Goal: Task Accomplishment & Management: Complete application form

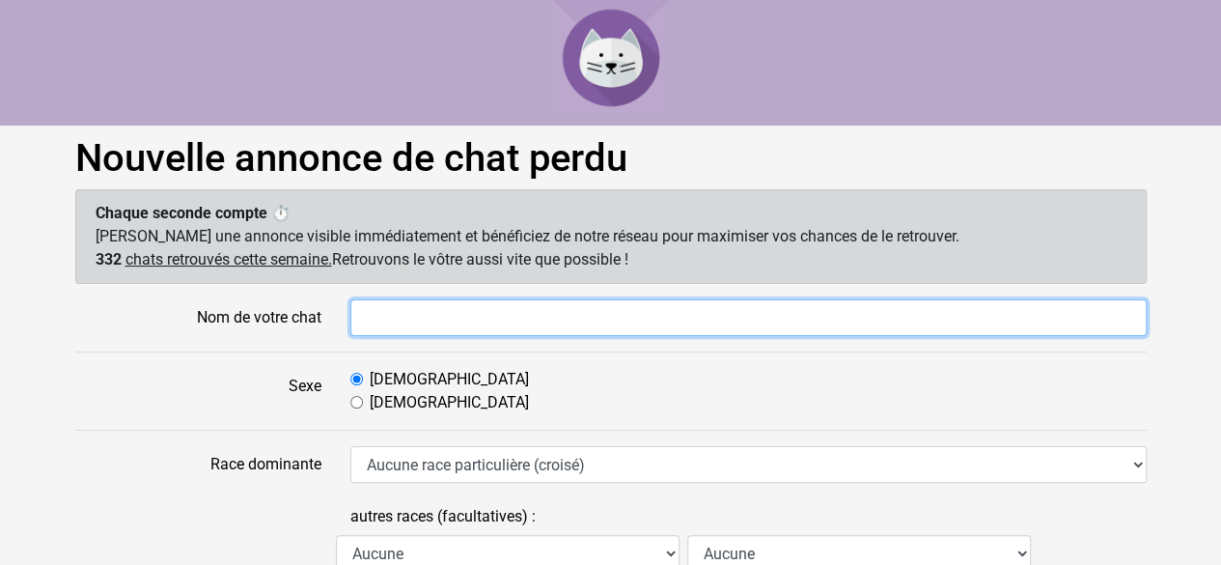
click at [413, 316] on input "Nom de votre chat" at bounding box center [749, 317] width 797 height 37
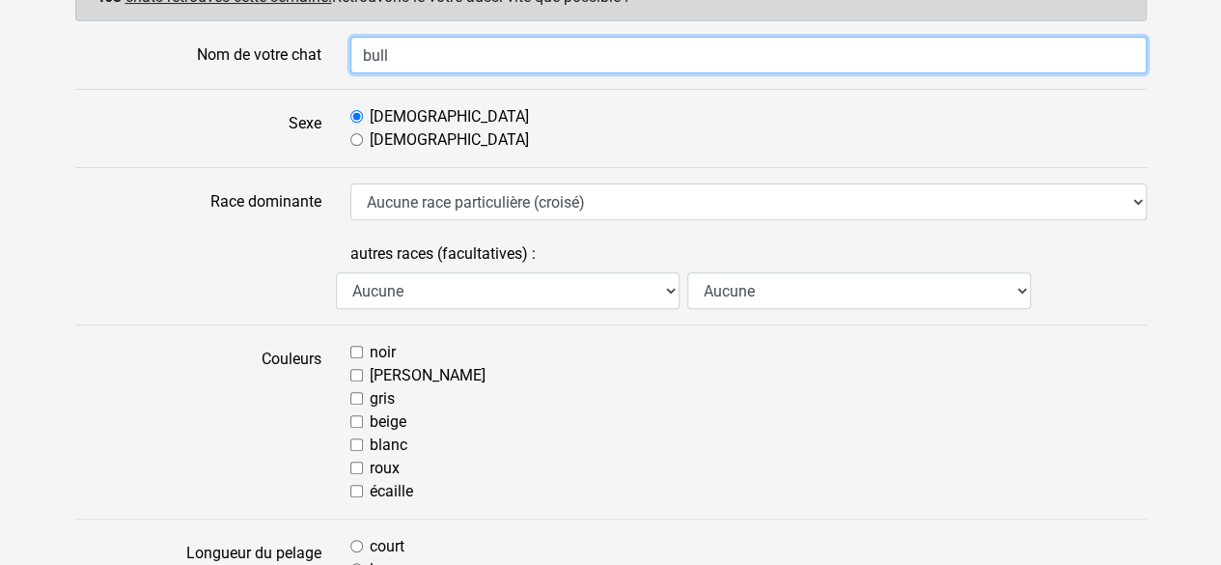
scroll to position [290, 0]
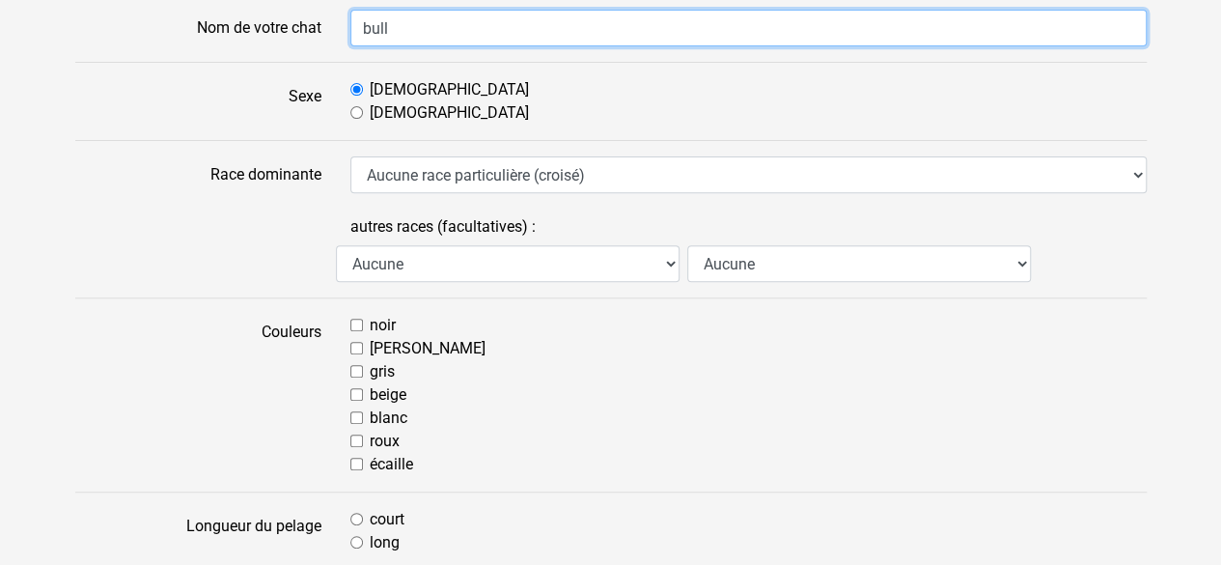
type input "bull"
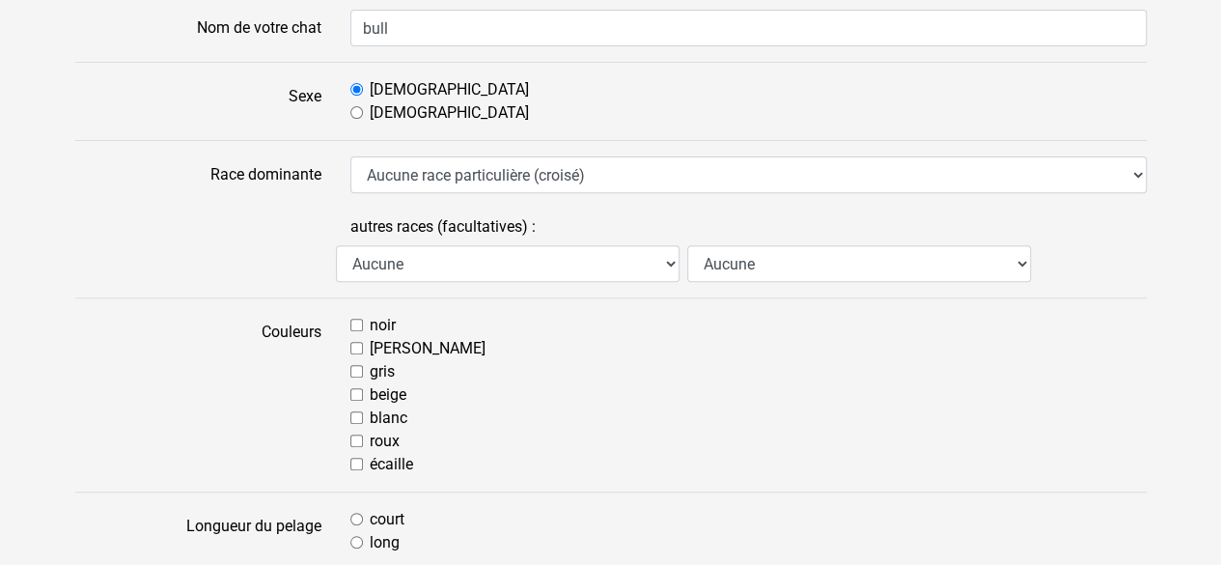
click at [357, 342] on input "marron" at bounding box center [357, 348] width 13 height 13
checkbox input "true"
click at [355, 320] on input "noir" at bounding box center [357, 325] width 13 height 13
checkbox input "true"
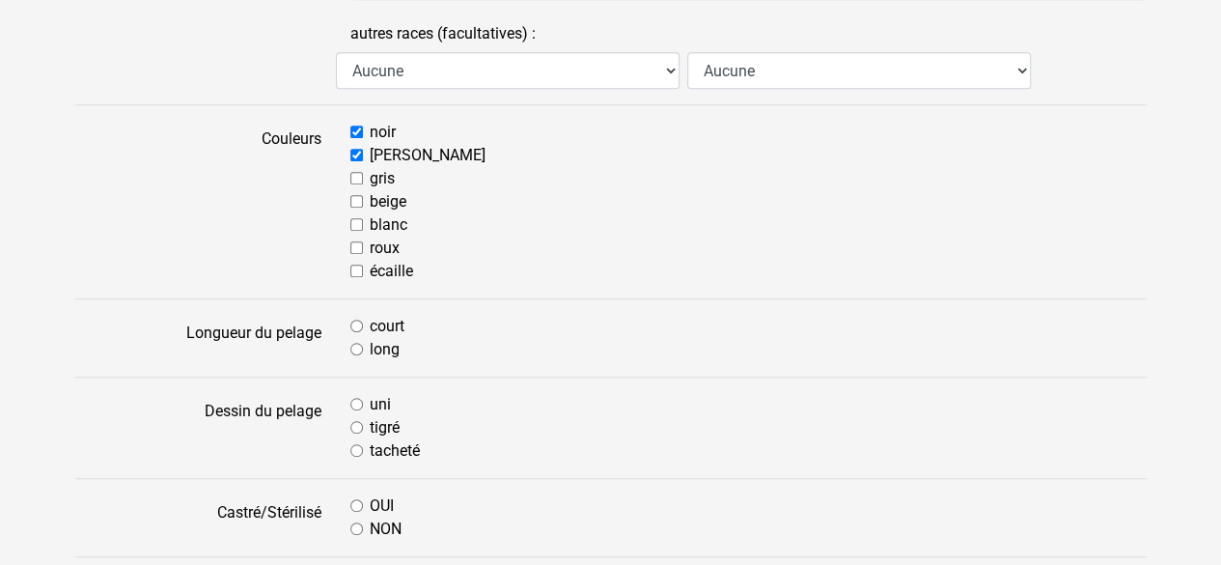
click at [355, 320] on input "court" at bounding box center [357, 326] width 13 height 13
radio input "true"
click at [355, 320] on input "court" at bounding box center [357, 326] width 13 height 13
click at [353, 424] on input "tigré" at bounding box center [357, 427] width 13 height 13
radio input "true"
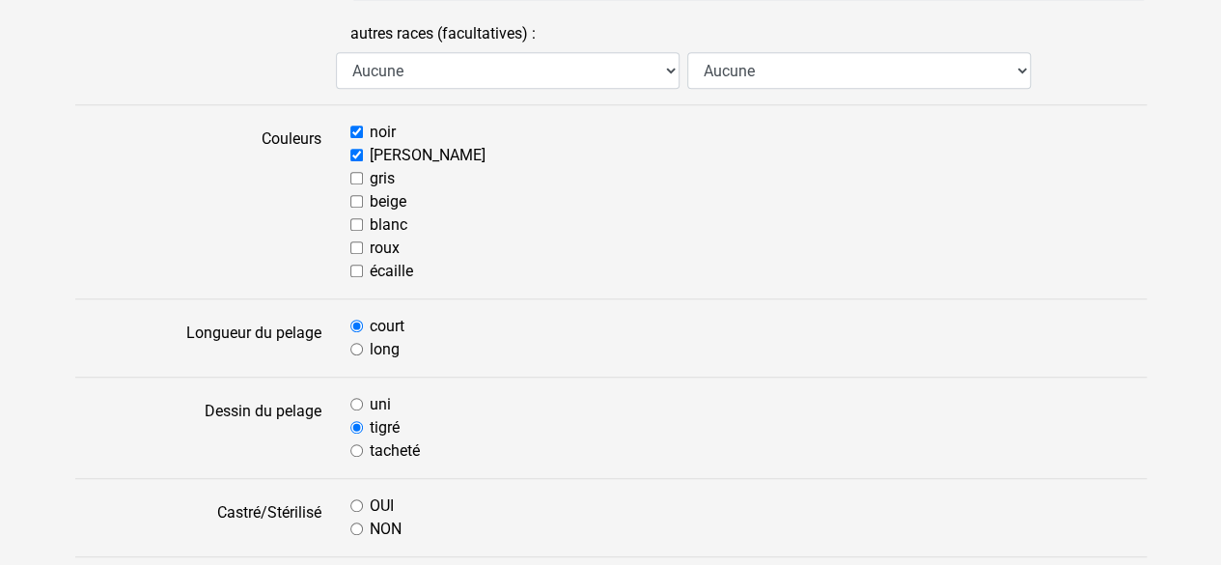
click at [355, 503] on input "OUI" at bounding box center [357, 505] width 13 height 13
radio input "true"
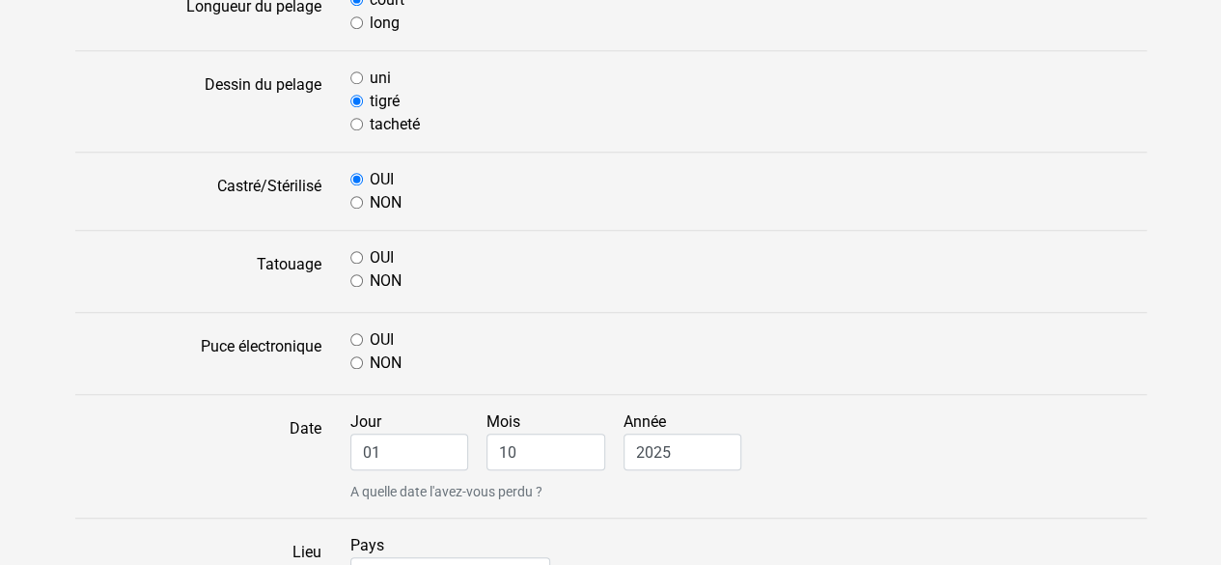
scroll to position [869, 0]
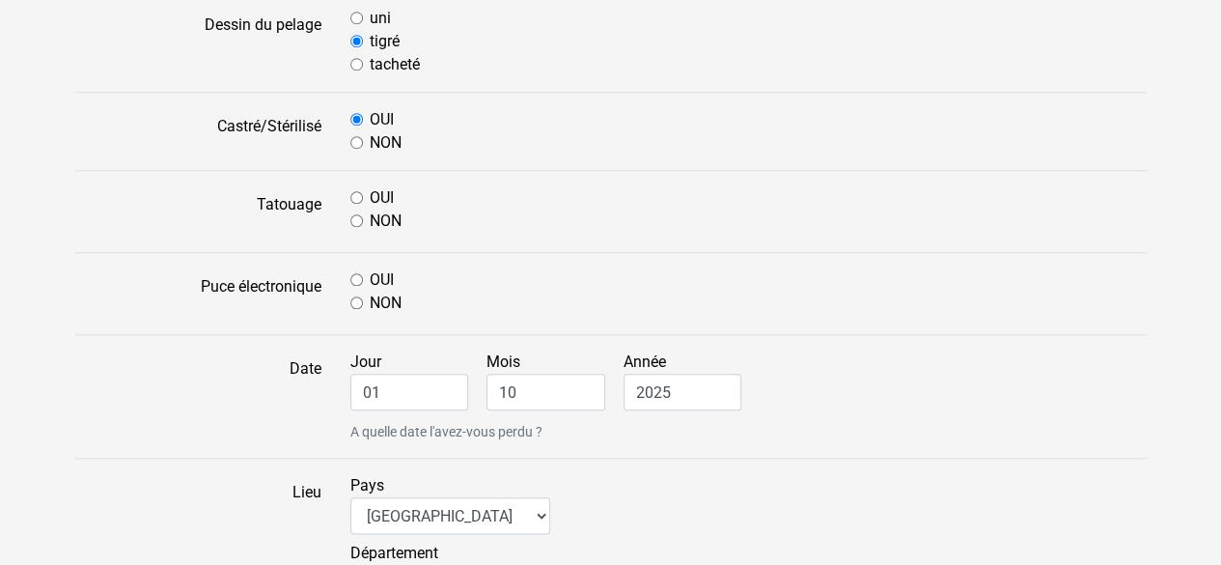
click at [355, 214] on input "NON" at bounding box center [357, 220] width 13 height 13
radio input "true"
click at [354, 299] on input "NON" at bounding box center [357, 302] width 13 height 13
radio input "true"
click at [385, 383] on input "01" at bounding box center [410, 392] width 119 height 37
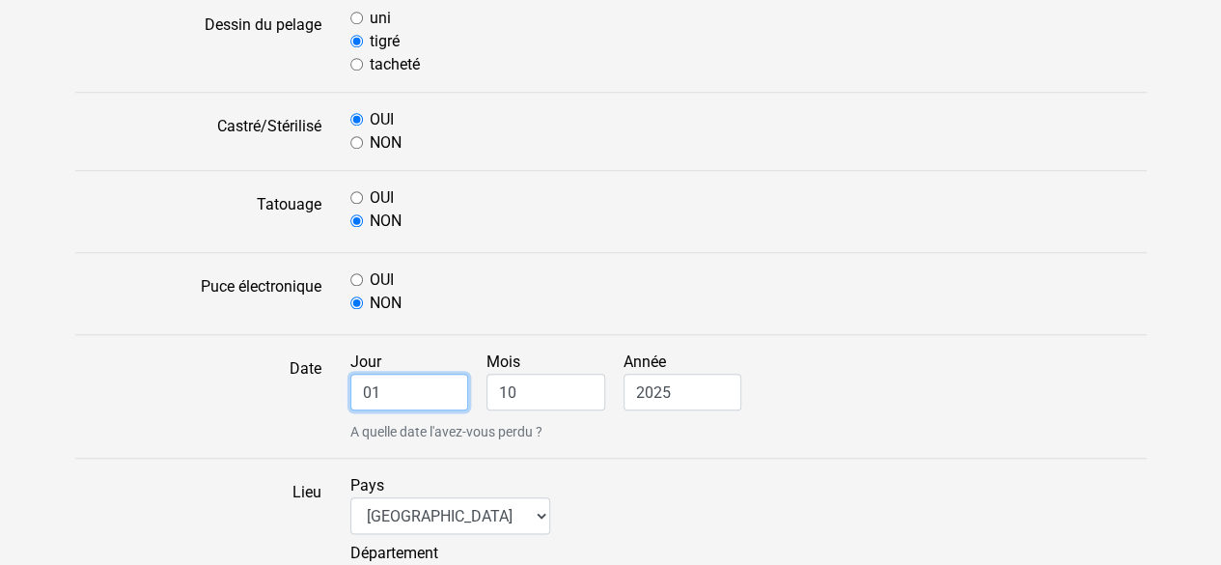
type input "0"
type input "27"
click at [521, 388] on input "10" at bounding box center [546, 392] width 119 height 37
type input "1"
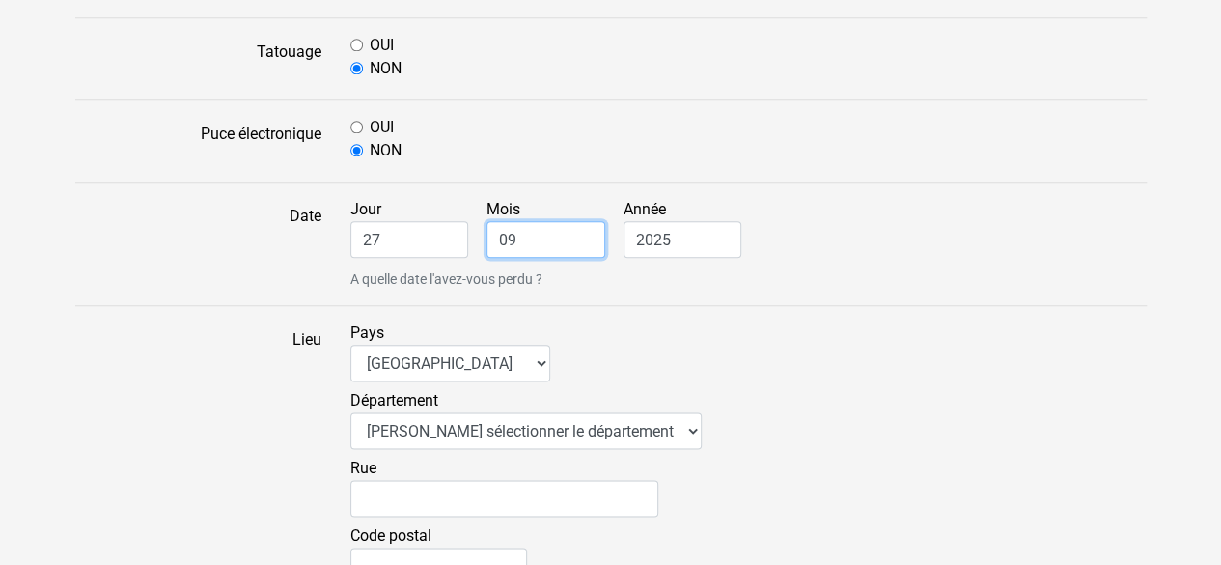
scroll to position [1062, 0]
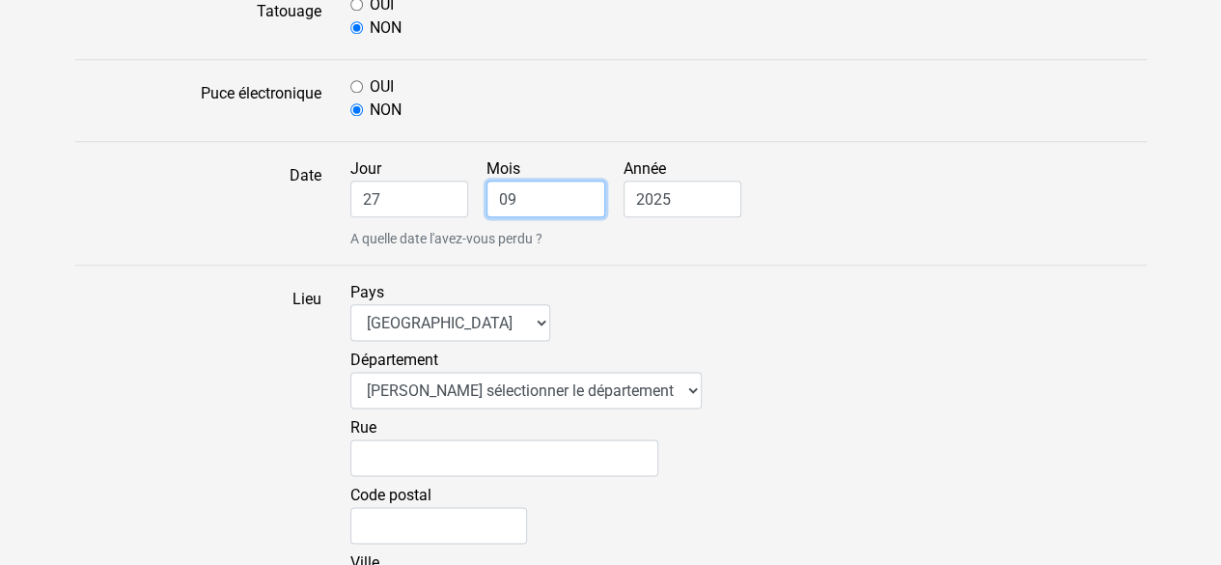
type input "09"
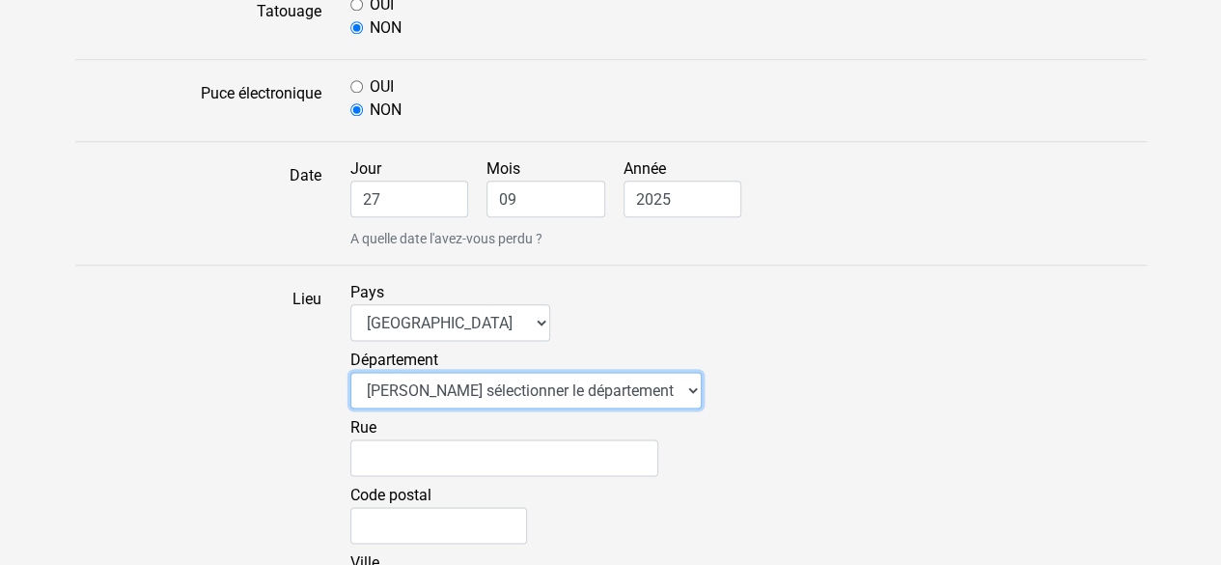
click at [539, 396] on select "Veuillez sélectionner le département 01 - Ain 02 - Aisne 03 - Allier 04 - Alpes…" at bounding box center [526, 390] width 351 height 37
select select "62"
click at [351, 372] on select "Veuillez sélectionner le département 01 - Ain 02 - Aisne 03 - Allier 04 - Alpes…" at bounding box center [526, 390] width 351 height 37
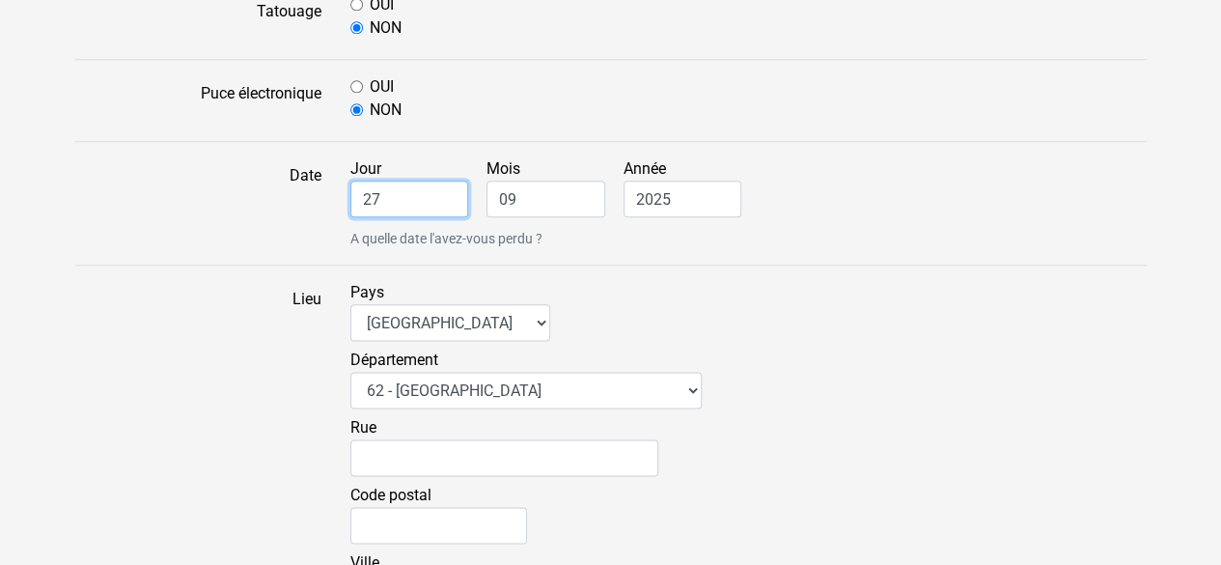
drag, startPoint x: 535, startPoint y: 370, endPoint x: 467, endPoint y: 185, distance: 196.4
click at [467, 185] on input "27" at bounding box center [410, 199] width 119 height 37
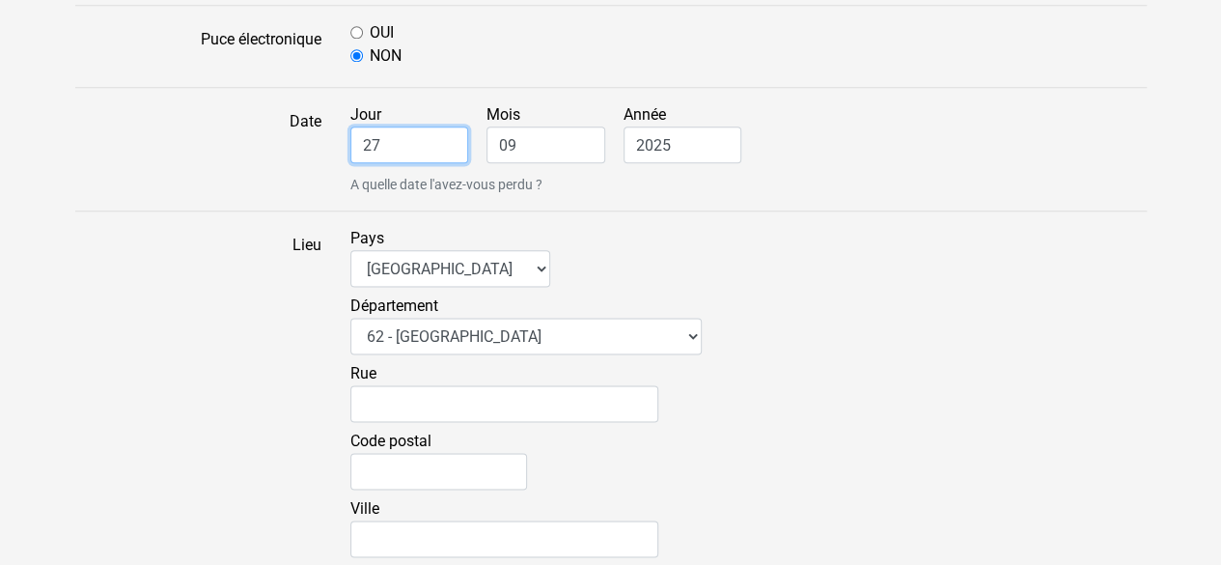
scroll to position [1159, 0]
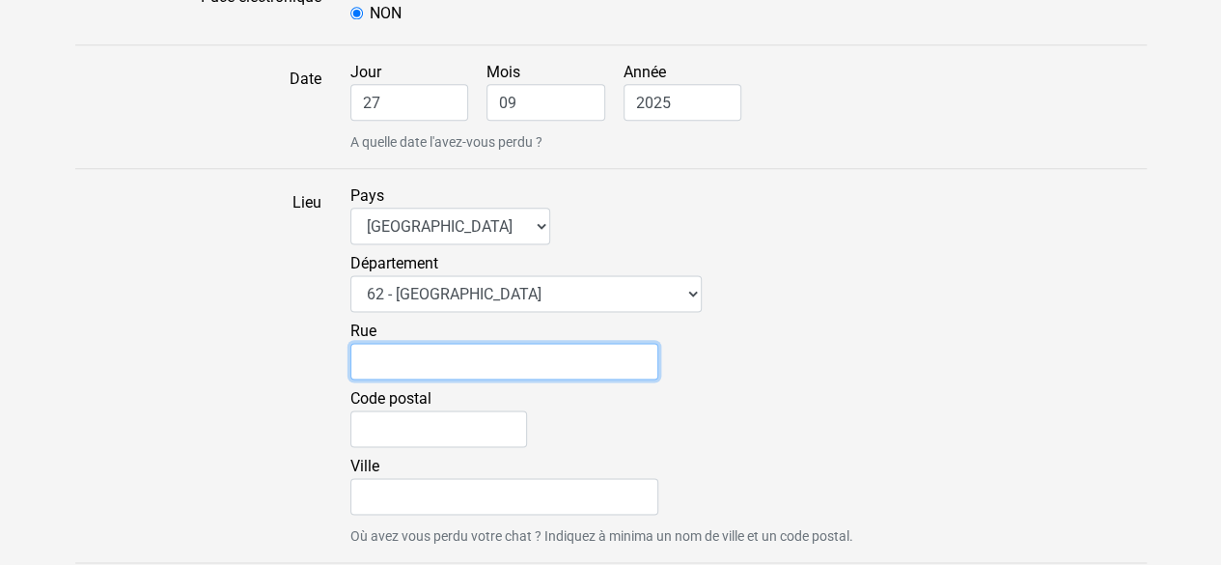
click at [463, 343] on input "Rue" at bounding box center [505, 361] width 308 height 37
type input "33 rue de TOURNAI"
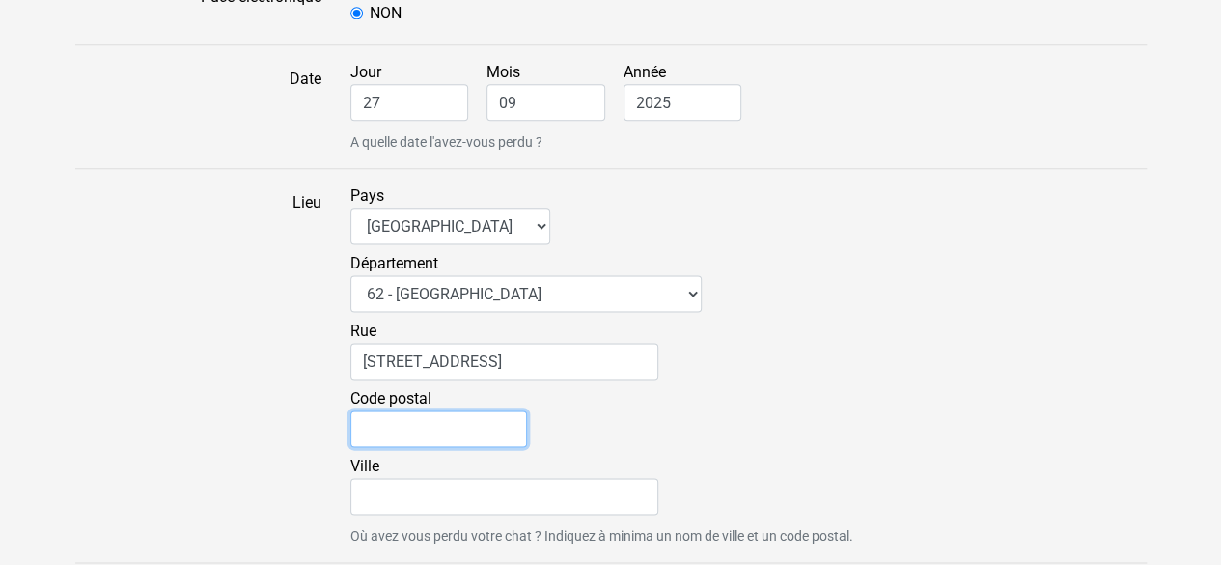
type input "62141"
type input "EVIN-MALMAISON"
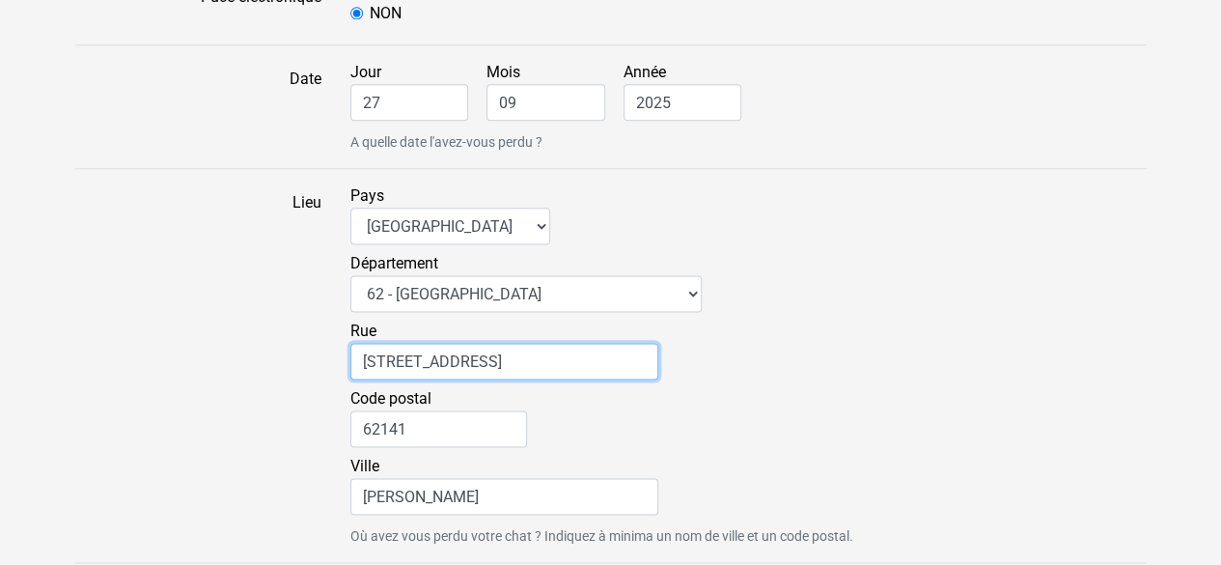
click at [377, 352] on input "33 rue de TOURNAI" at bounding box center [505, 361] width 308 height 37
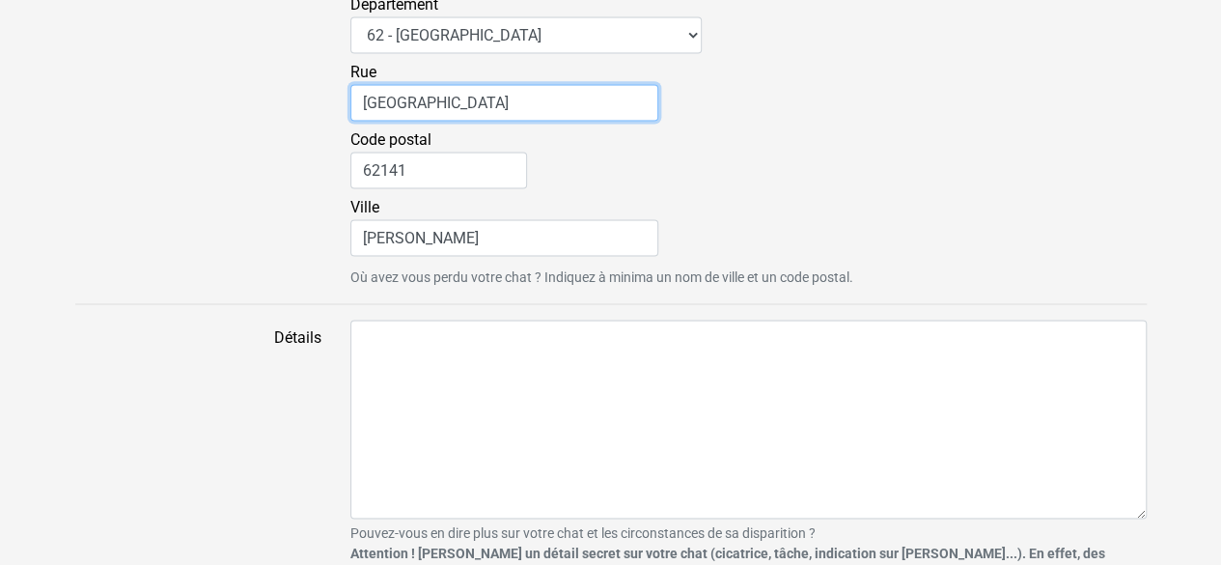
scroll to position [1448, 0]
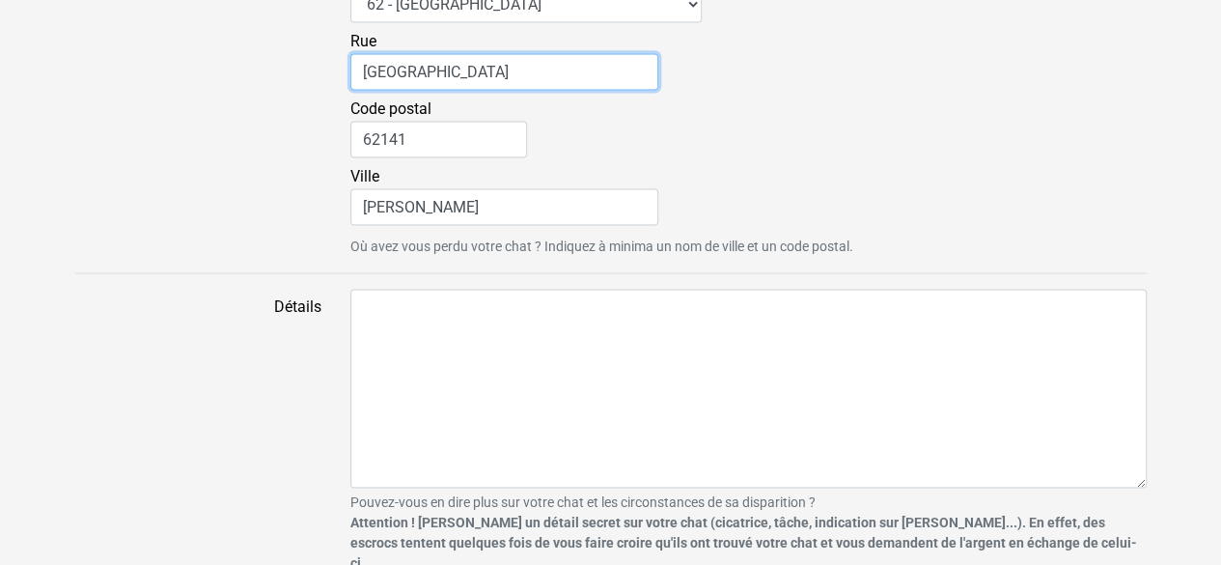
type input "rue de TOURNAI"
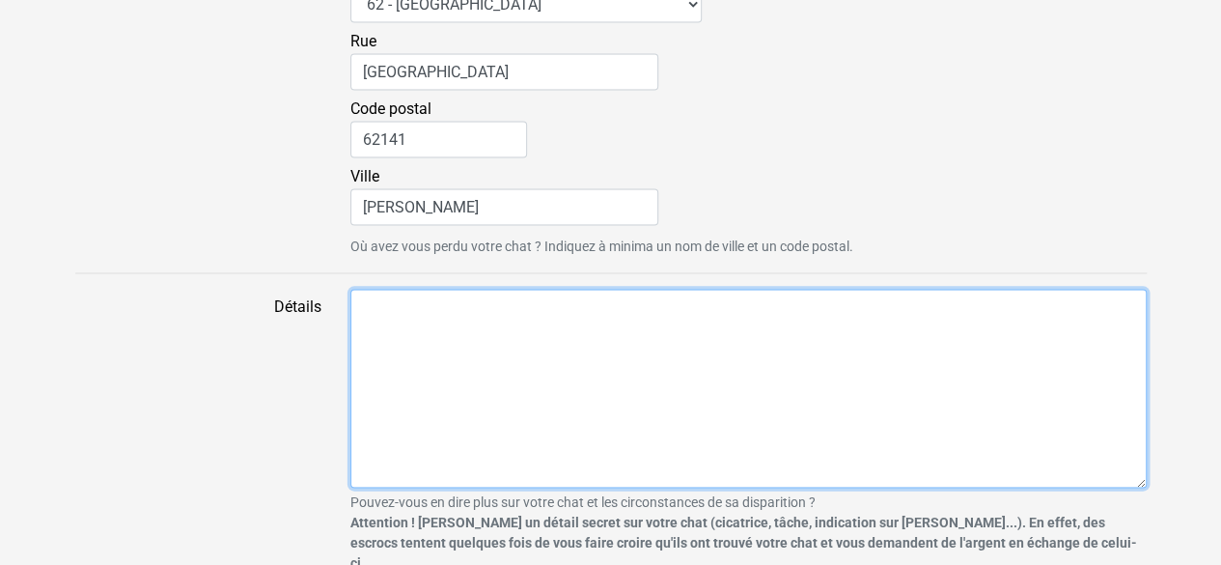
click at [383, 329] on textarea "Détails" at bounding box center [749, 388] width 797 height 199
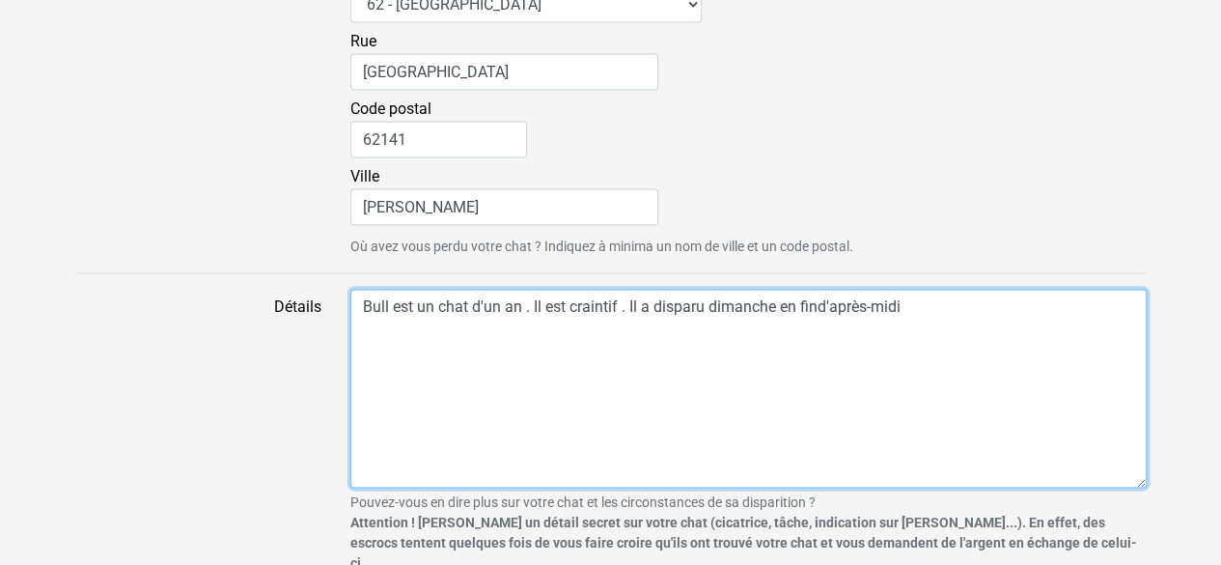
click at [814, 304] on textarea "Bull est un chat d'un an . Il est craintif . Il a disparu dimanche en find'aprè…" at bounding box center [749, 388] width 797 height 199
click at [912, 305] on textarea "Bull est un chat d'un an . Il est craintif . Il a disparu dimanche en fin d'apr…" at bounding box center [749, 388] width 797 height 199
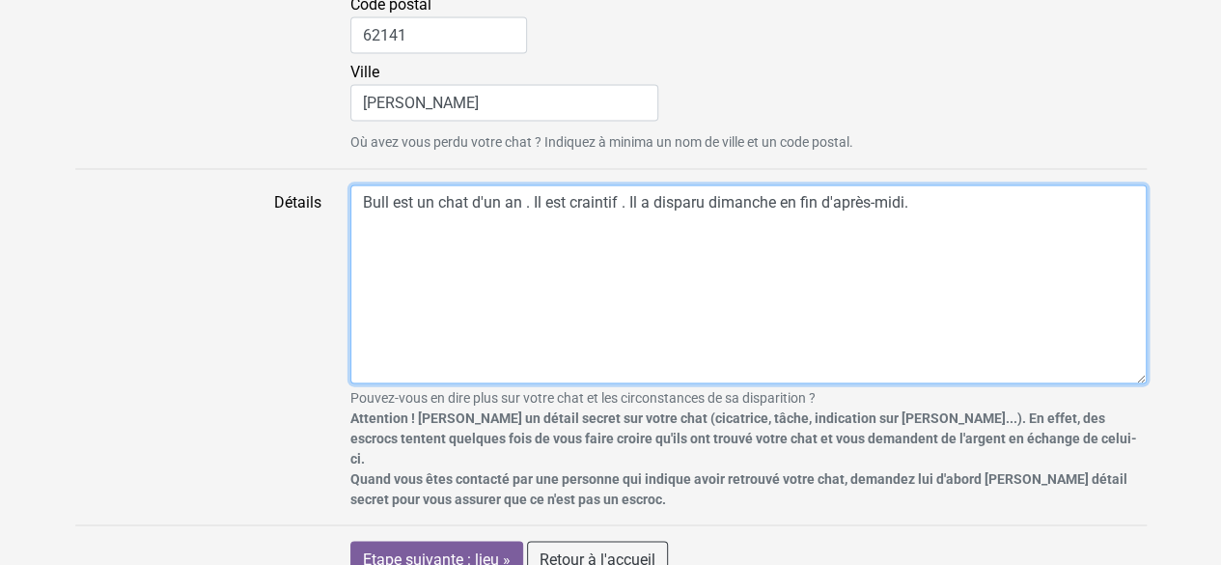
scroll to position [1555, 0]
type textarea "Bull est un chat d'un an . Il est craintif . Il a disparu dimanche en fin d'apr…"
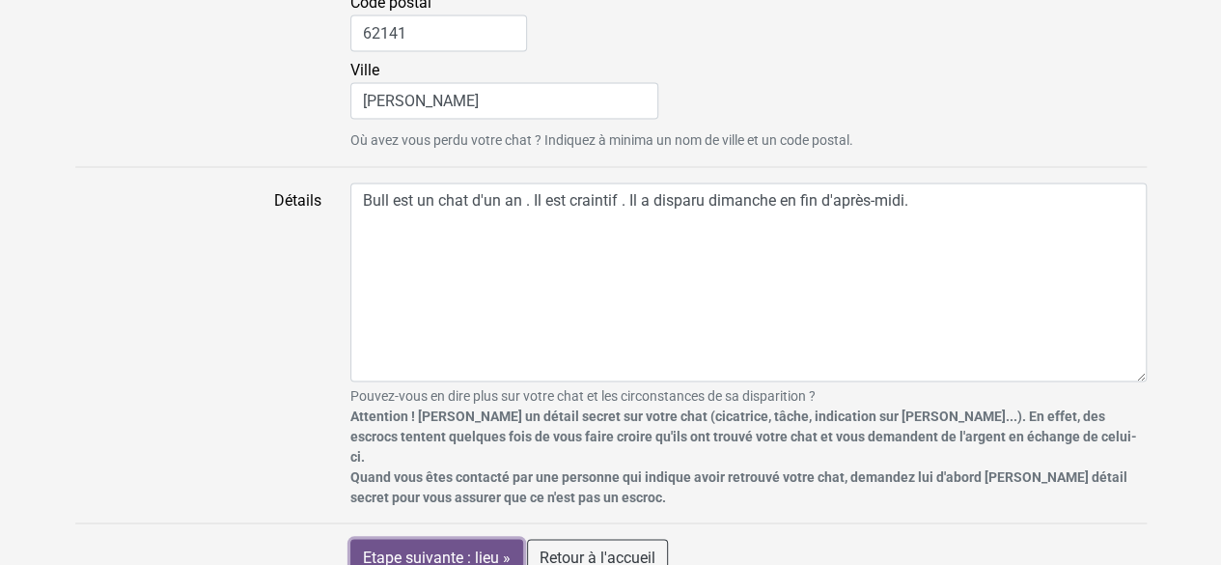
click at [445, 539] on input "Etape suivante : lieu »" at bounding box center [437, 557] width 173 height 37
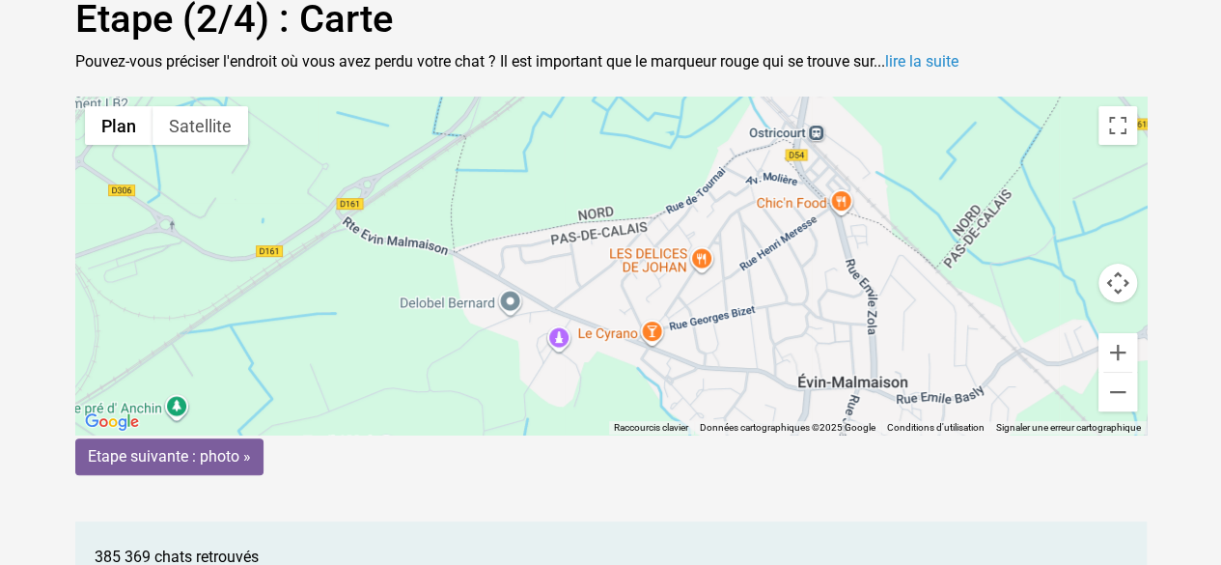
scroll to position [97, 0]
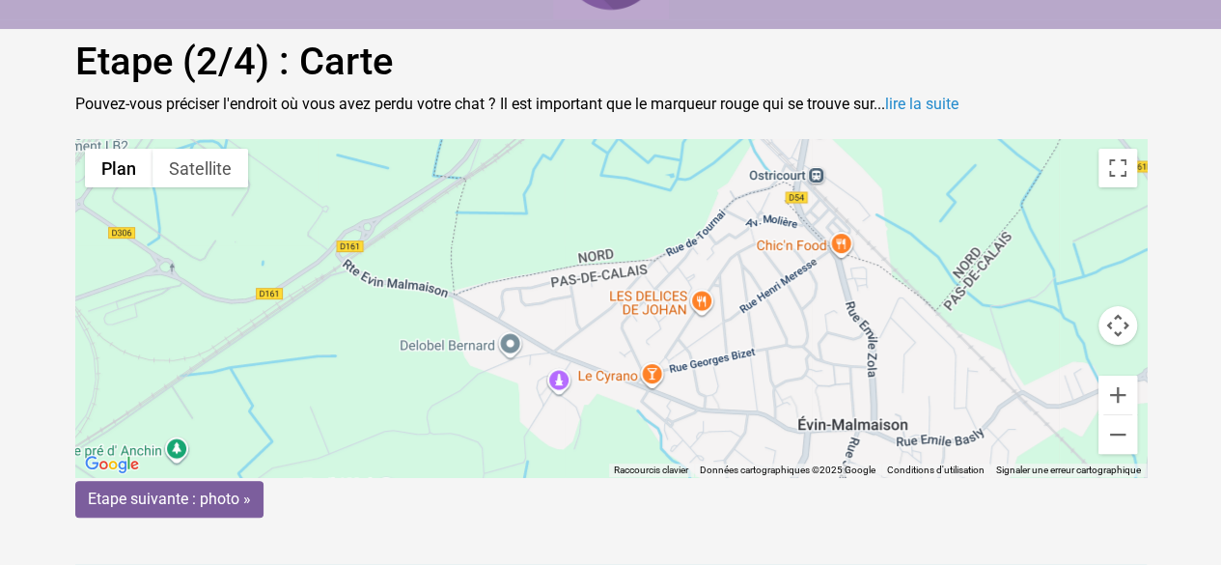
click at [611, 308] on gmp-advanced-marker at bounding box center [611, 308] width 0 height 0
click at [699, 245] on div "Pour naviguer, appuyez sur les touches fléchées. Pour activer le glissement ave…" at bounding box center [611, 308] width 1072 height 338
drag, startPoint x: 613, startPoint y: 289, endPoint x: 713, endPoint y: 211, distance: 125.9
click at [708, 232] on gmp-advanced-marker at bounding box center [708, 232] width 0 height 0
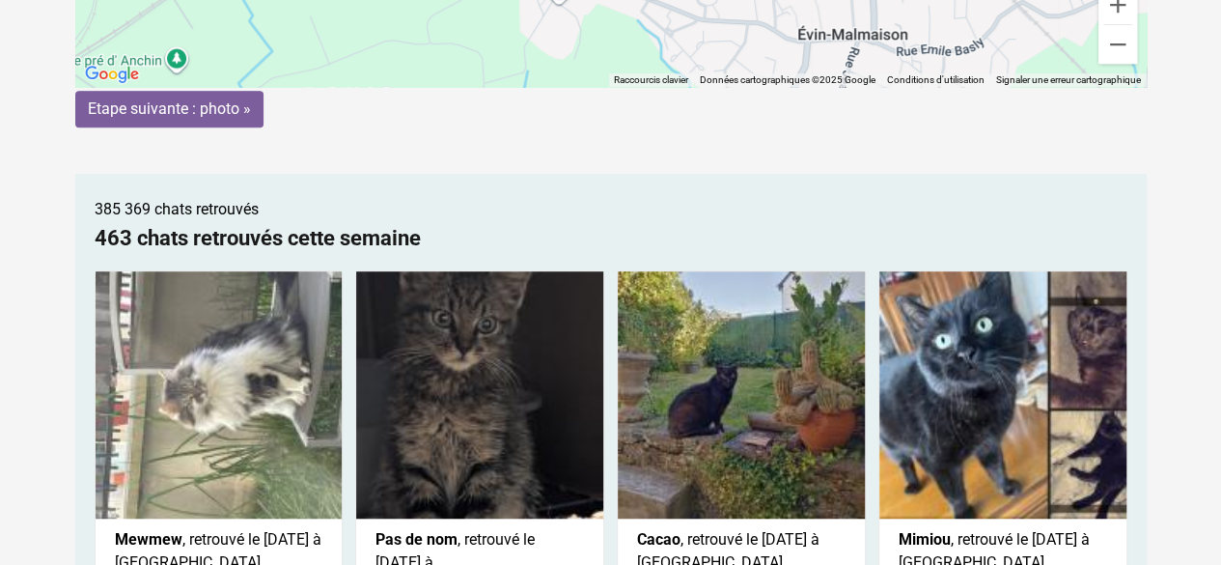
scroll to position [457, 0]
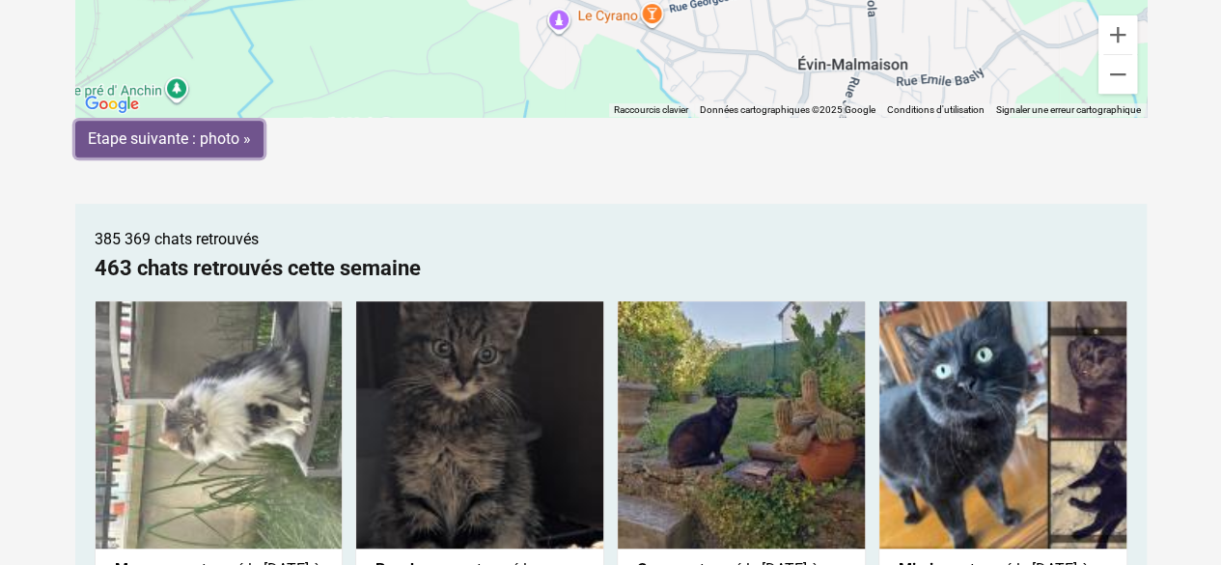
click at [185, 144] on input "Etape suivante : photo »" at bounding box center [169, 139] width 188 height 37
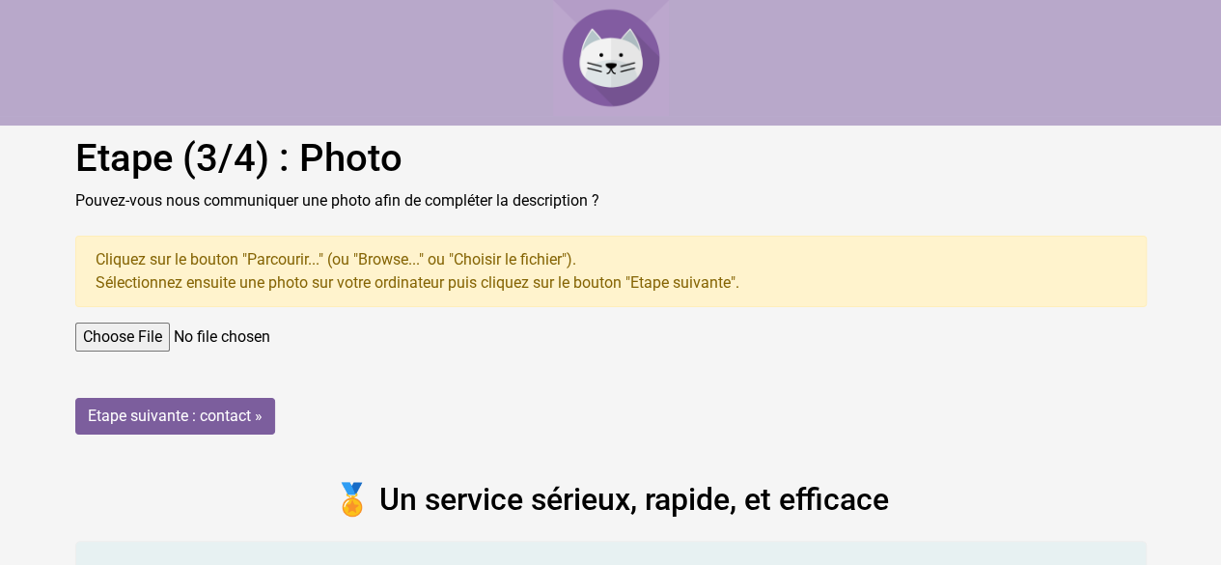
click at [182, 337] on input "file" at bounding box center [611, 337] width 1072 height 29
click at [180, 329] on input "file" at bounding box center [611, 337] width 1072 height 29
type input "C:\fakepath\Bull.jpg"
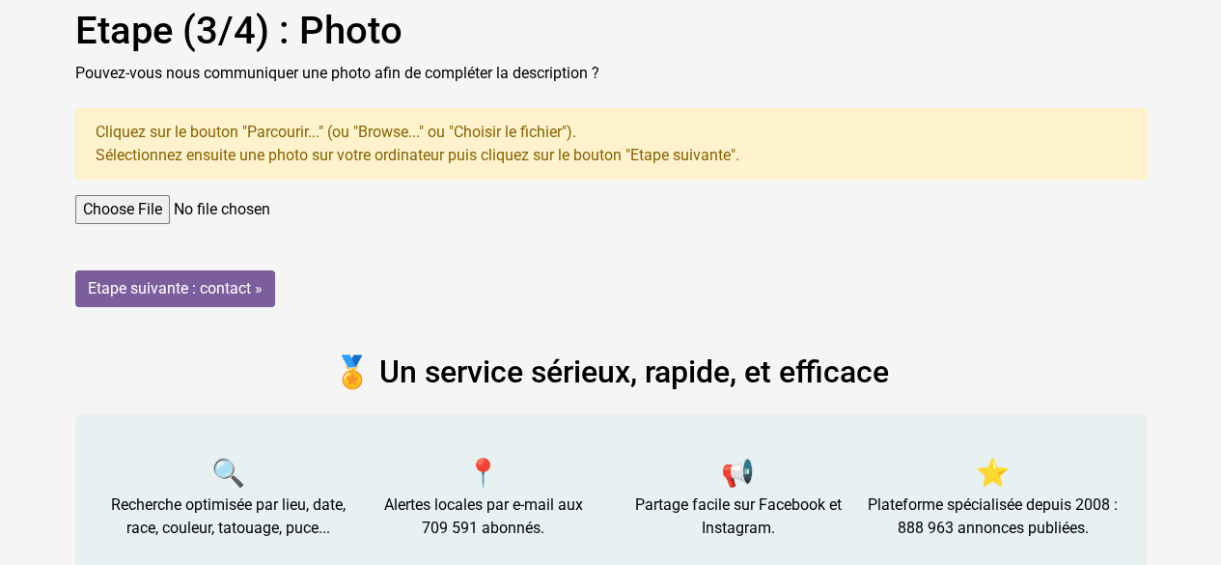
scroll to position [140, 0]
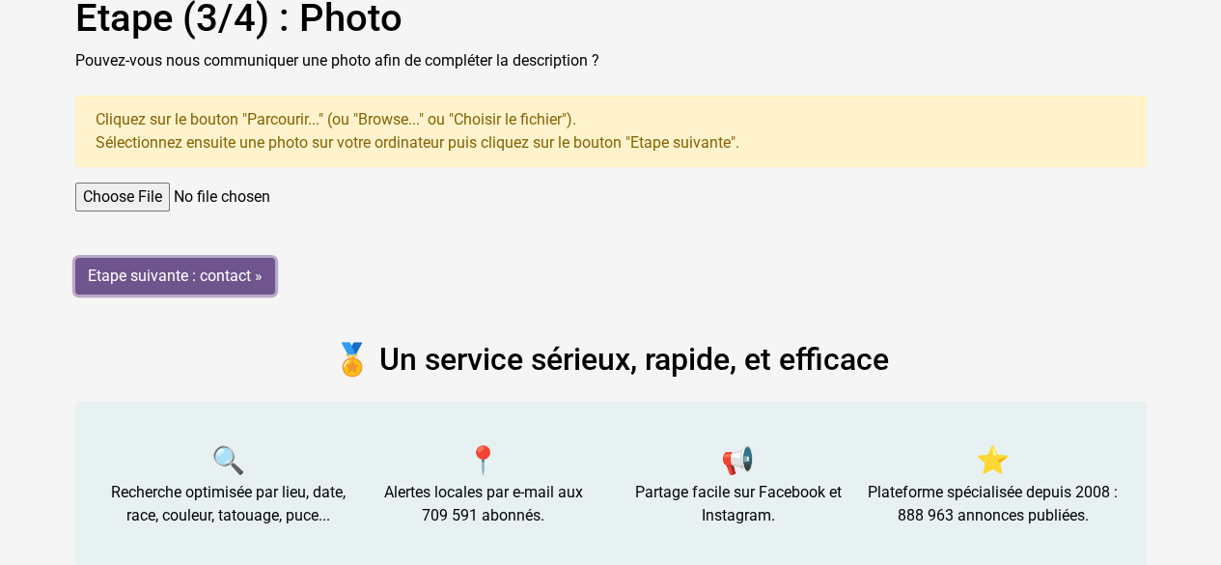
click at [238, 273] on input "Etape suivante : contact »" at bounding box center [175, 276] width 200 height 37
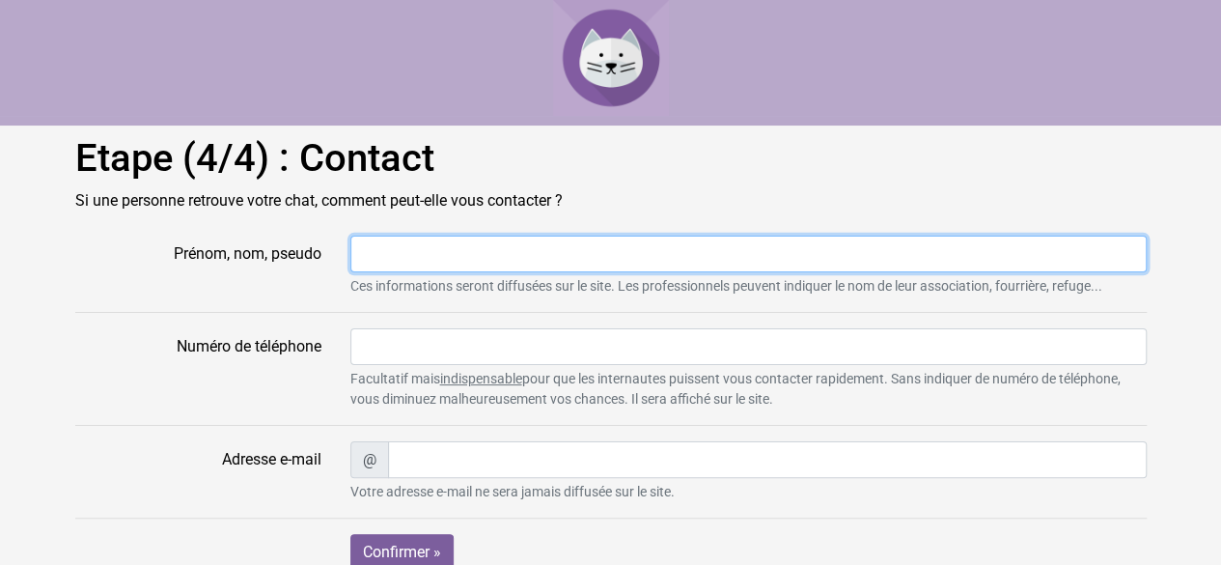
click at [377, 248] on input "Prénom, nom, pseudo" at bounding box center [749, 254] width 797 height 37
type input "P Vidal"
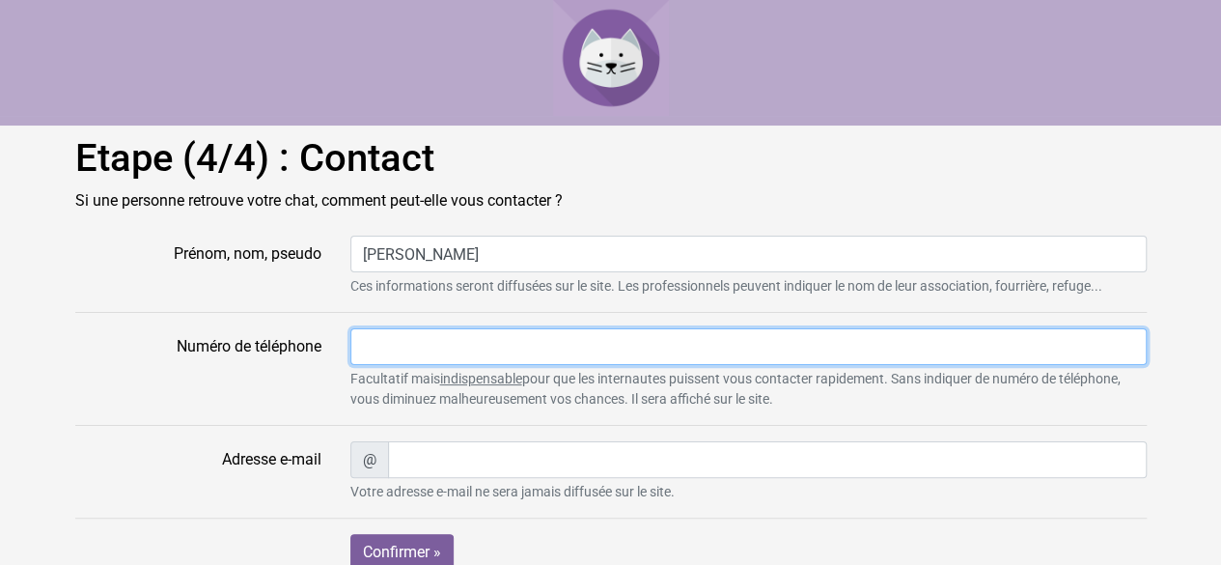
click at [440, 345] on input "Numéro de téléphone" at bounding box center [749, 346] width 797 height 37
type input "0617148443"
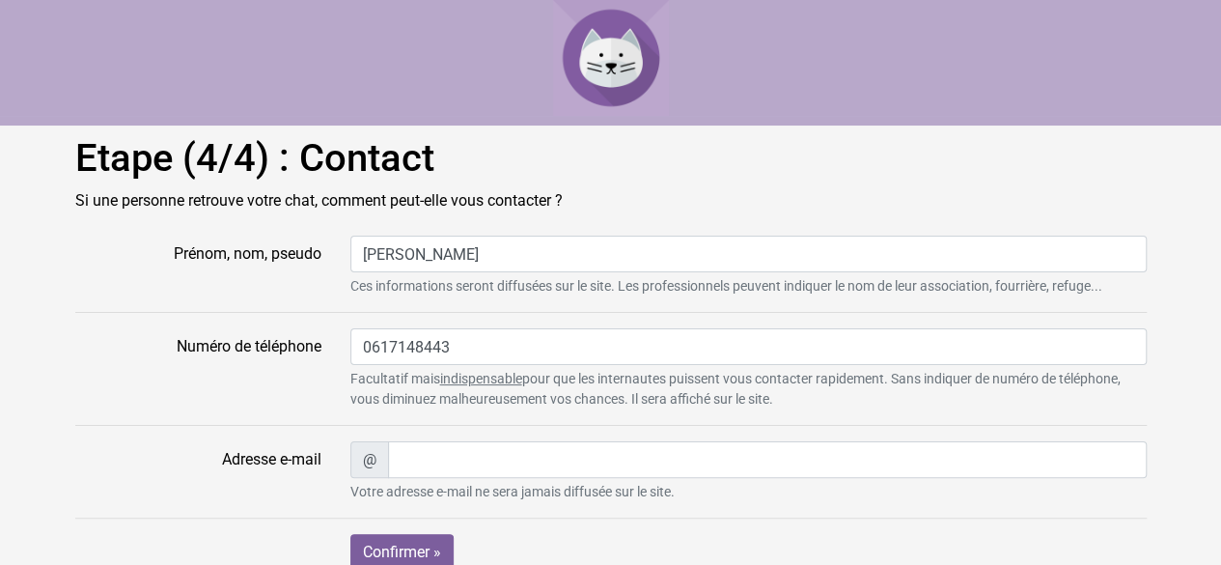
type input "pascale.vidal9@orange.fr"
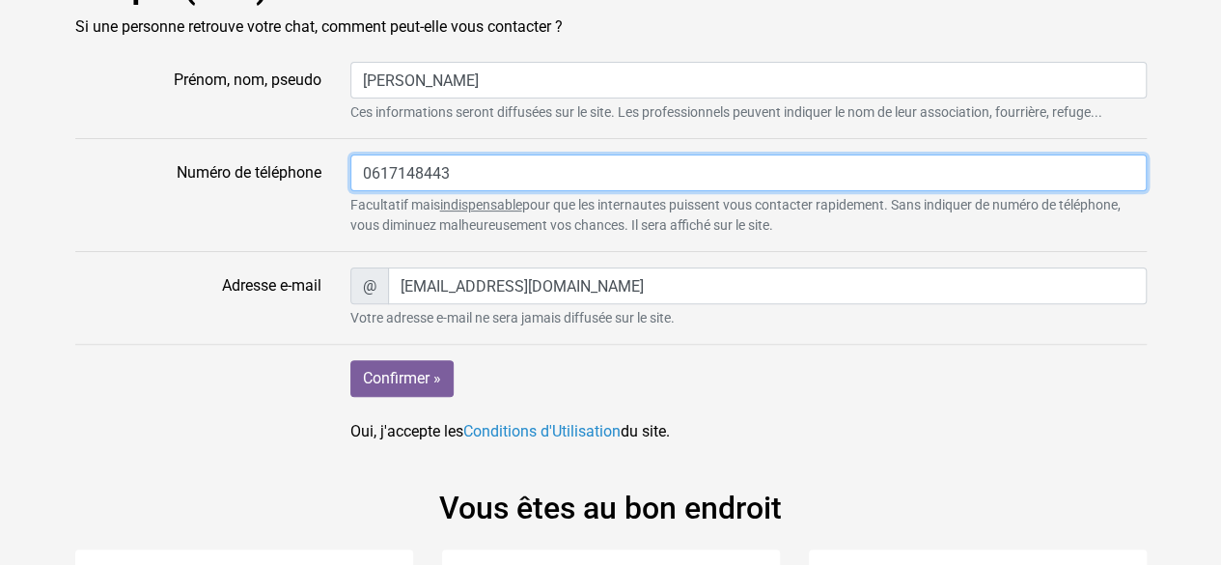
scroll to position [193, 0]
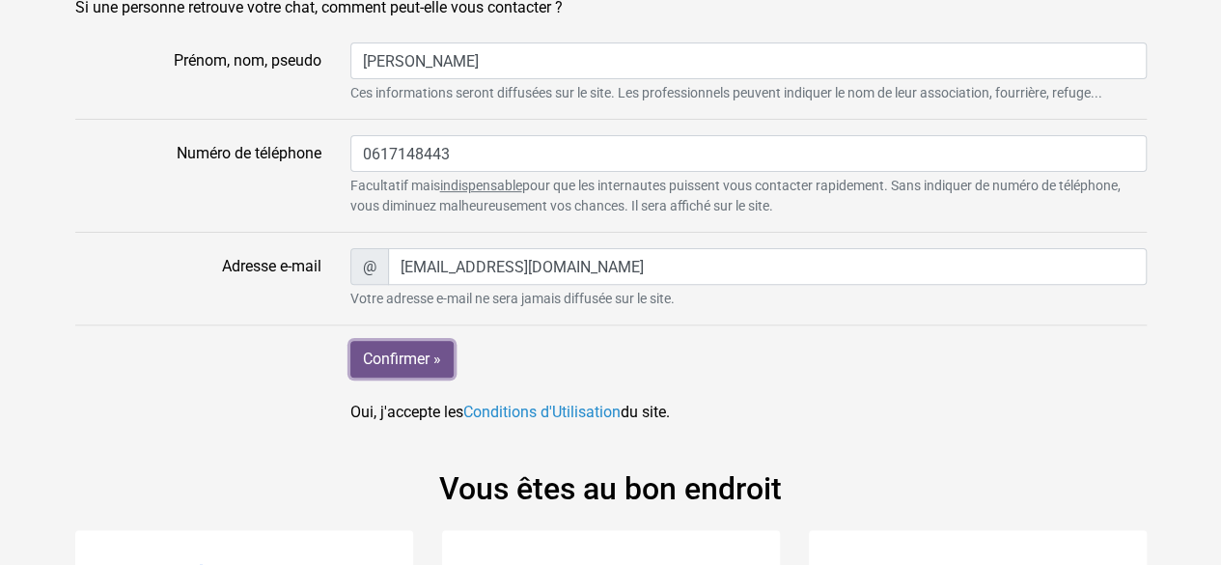
click at [395, 359] on input "Confirmer »" at bounding box center [402, 359] width 103 height 37
